Goal: Check status: Check status

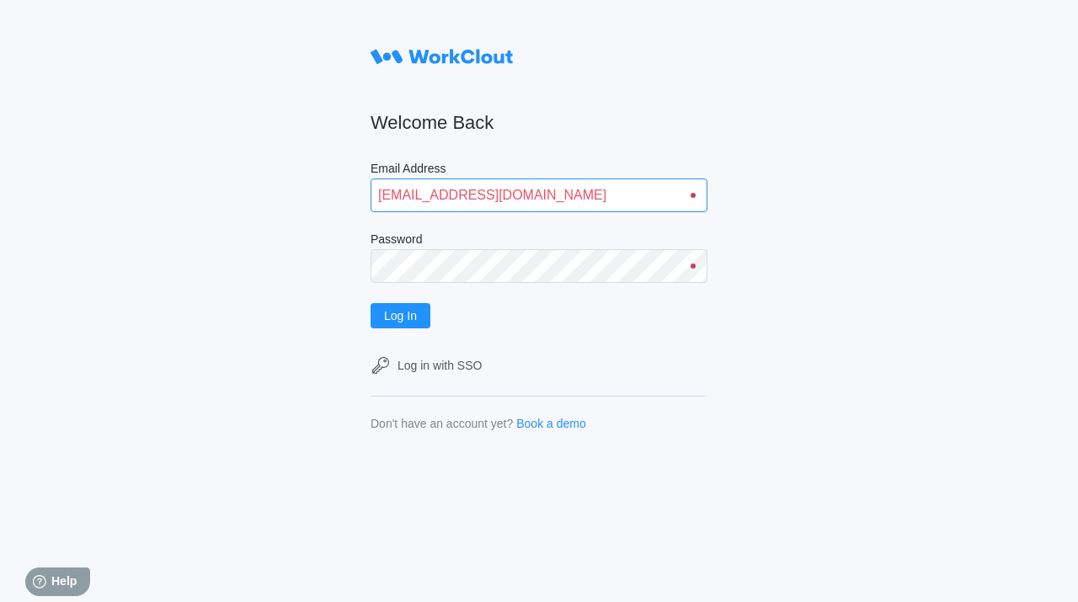
type input "[EMAIL_ADDRESS][DOMAIN_NAME]"
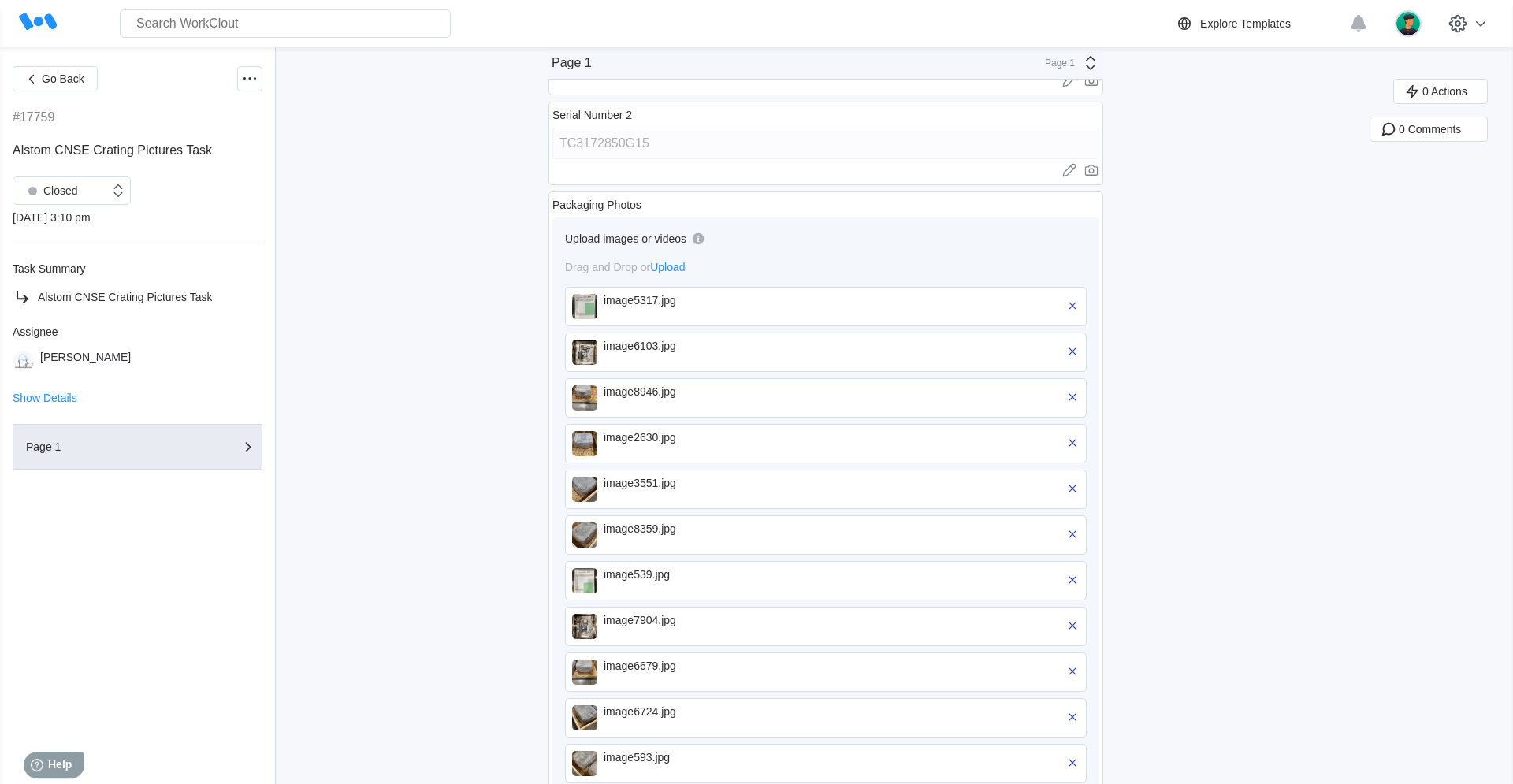
scroll to position [201, 0]
